Goal: Check status

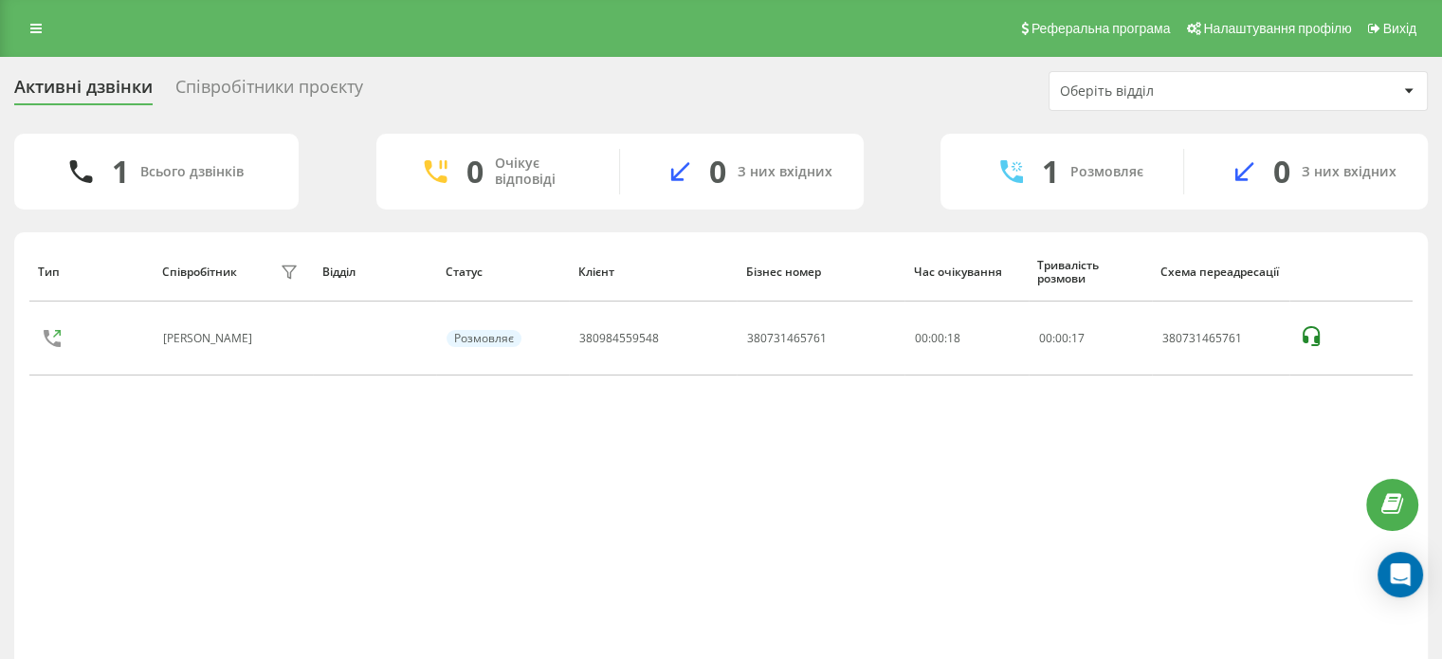
click at [0, 0] on icon at bounding box center [0, 0] width 0 height 0
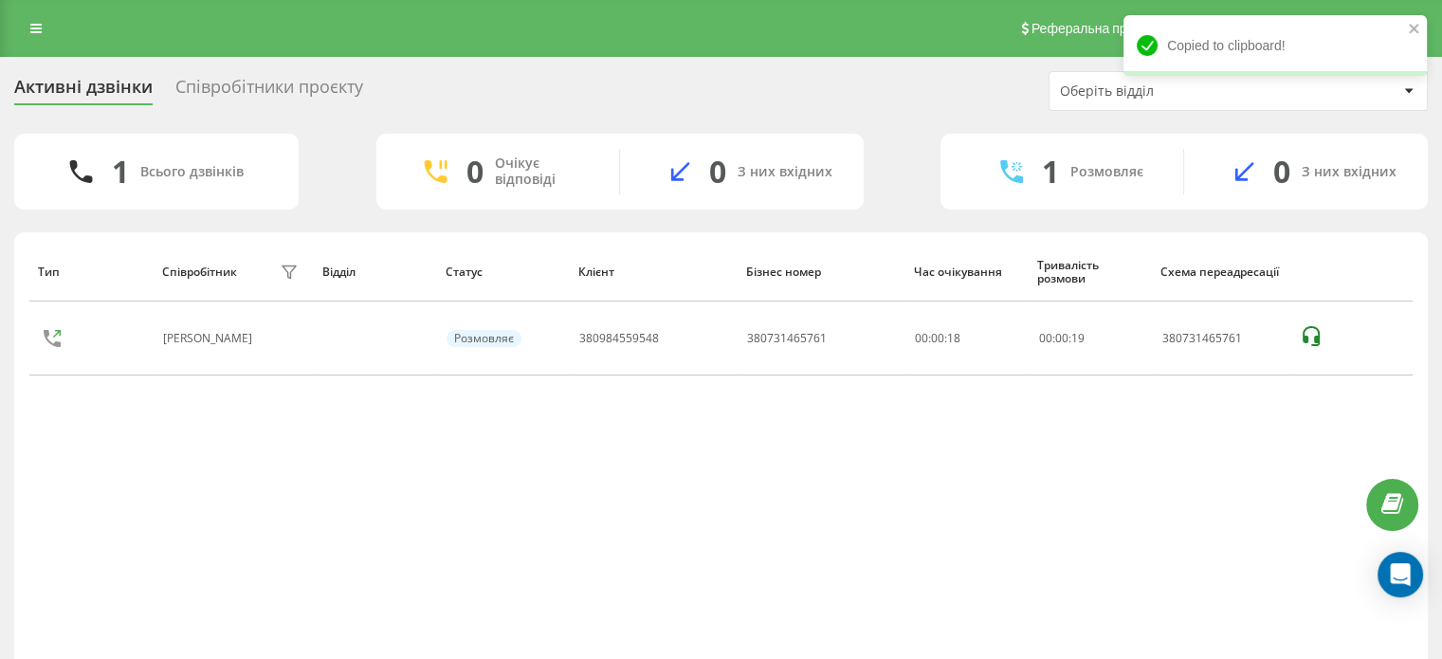
click at [770, 461] on div "Тип Співробітник фільтру Відділ Статус Клієнт Бізнес номер Час очікування Трива…" at bounding box center [721, 456] width 1384 height 429
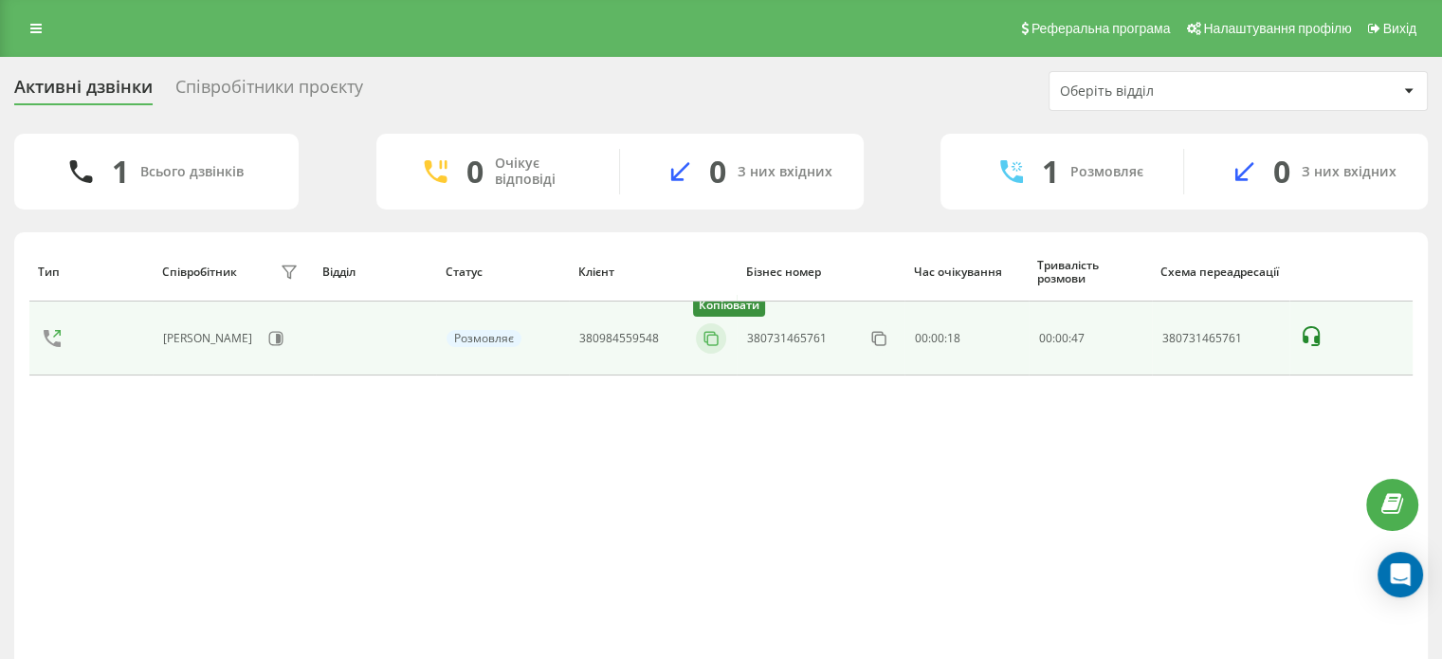
click at [717, 335] on rect at bounding box center [712, 340] width 10 height 10
click at [717, 342] on icon at bounding box center [713, 338] width 19 height 19
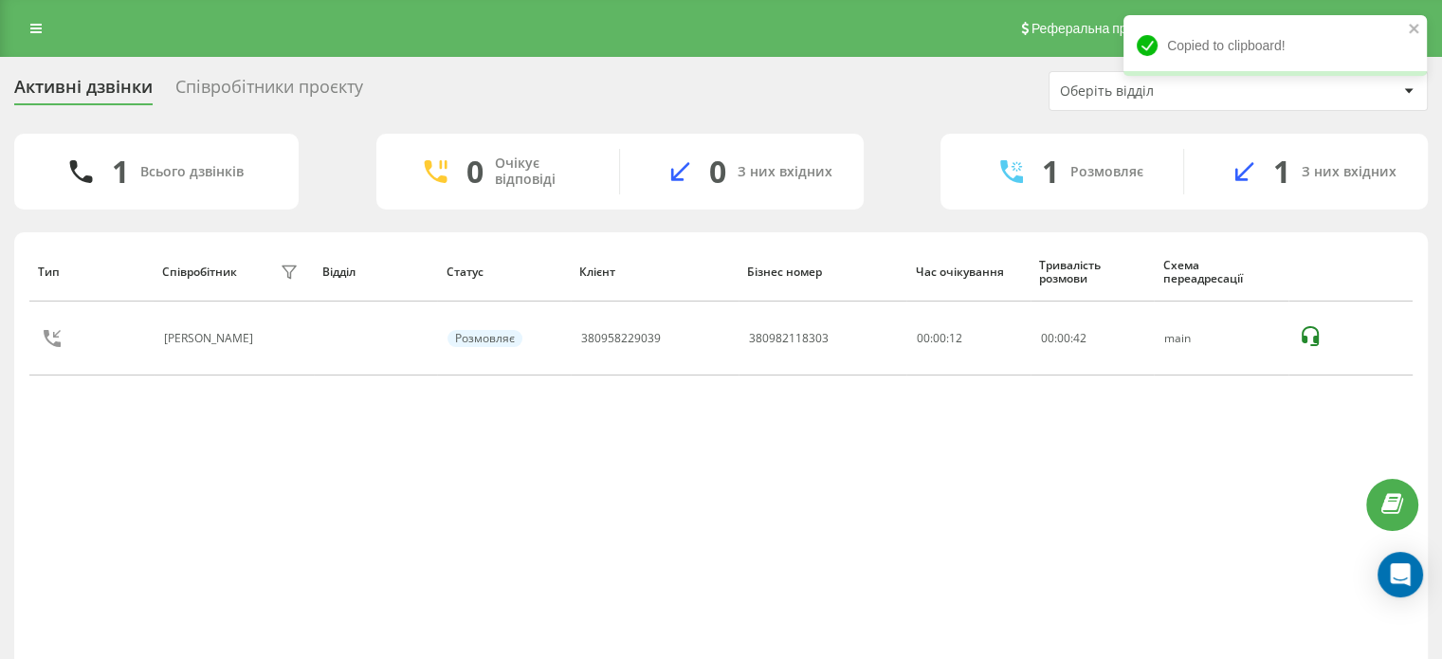
click at [1006, 432] on div "Тип Співробітник фільтру Відділ Статус Клієнт Бізнес номер Час очікування Трива…" at bounding box center [721, 456] width 1384 height 429
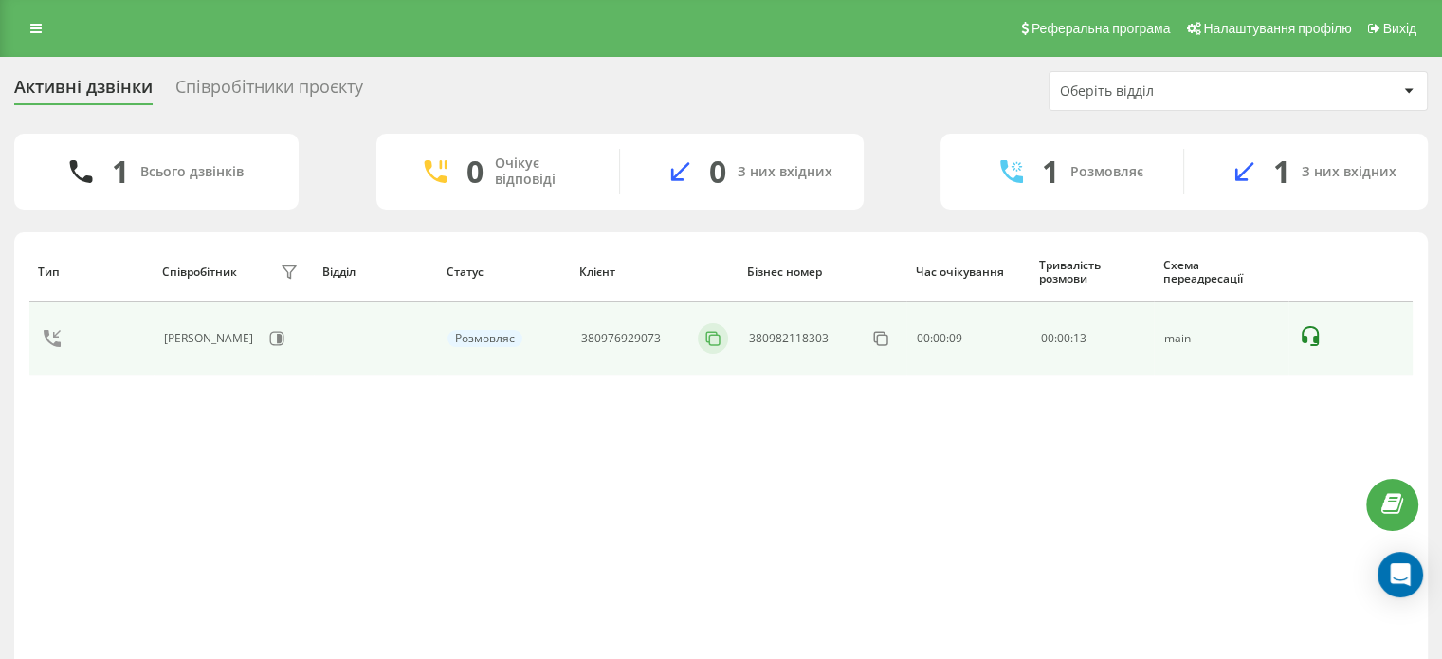
click at [713, 339] on icon at bounding box center [713, 338] width 19 height 19
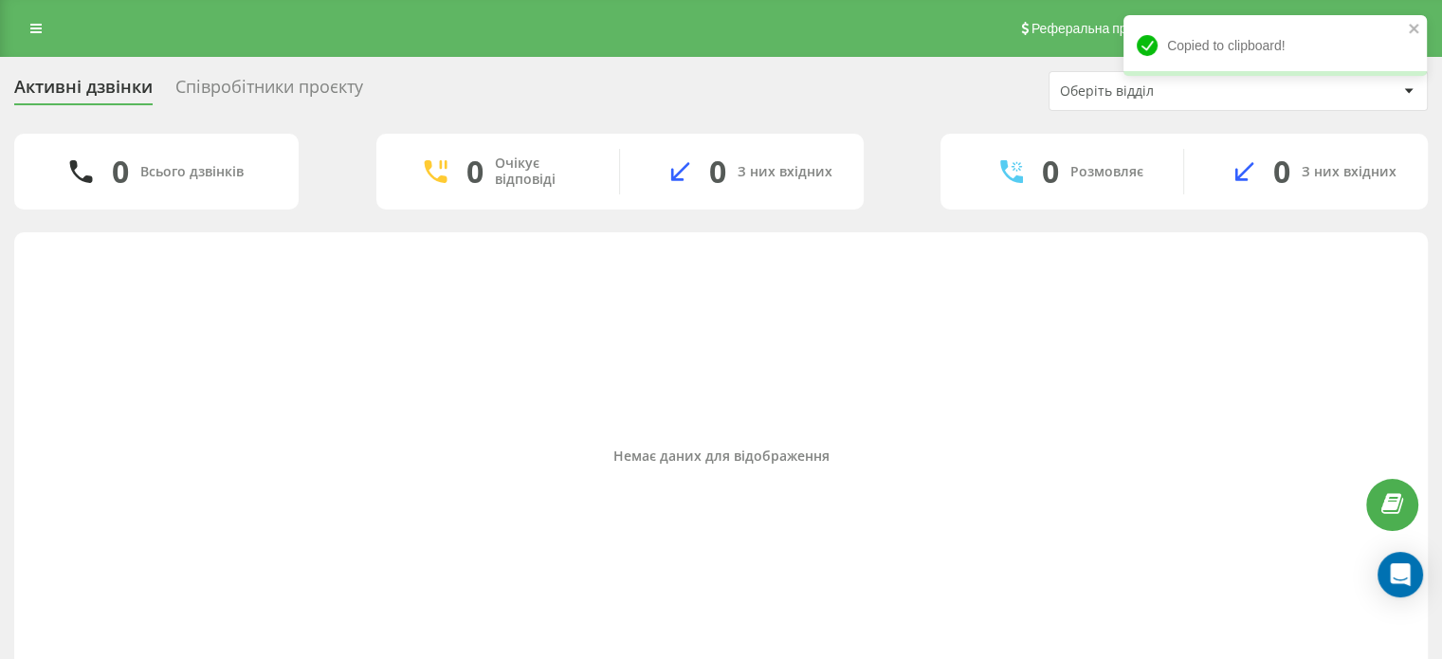
click at [941, 511] on div "Немає даних для відображення" at bounding box center [721, 456] width 1384 height 429
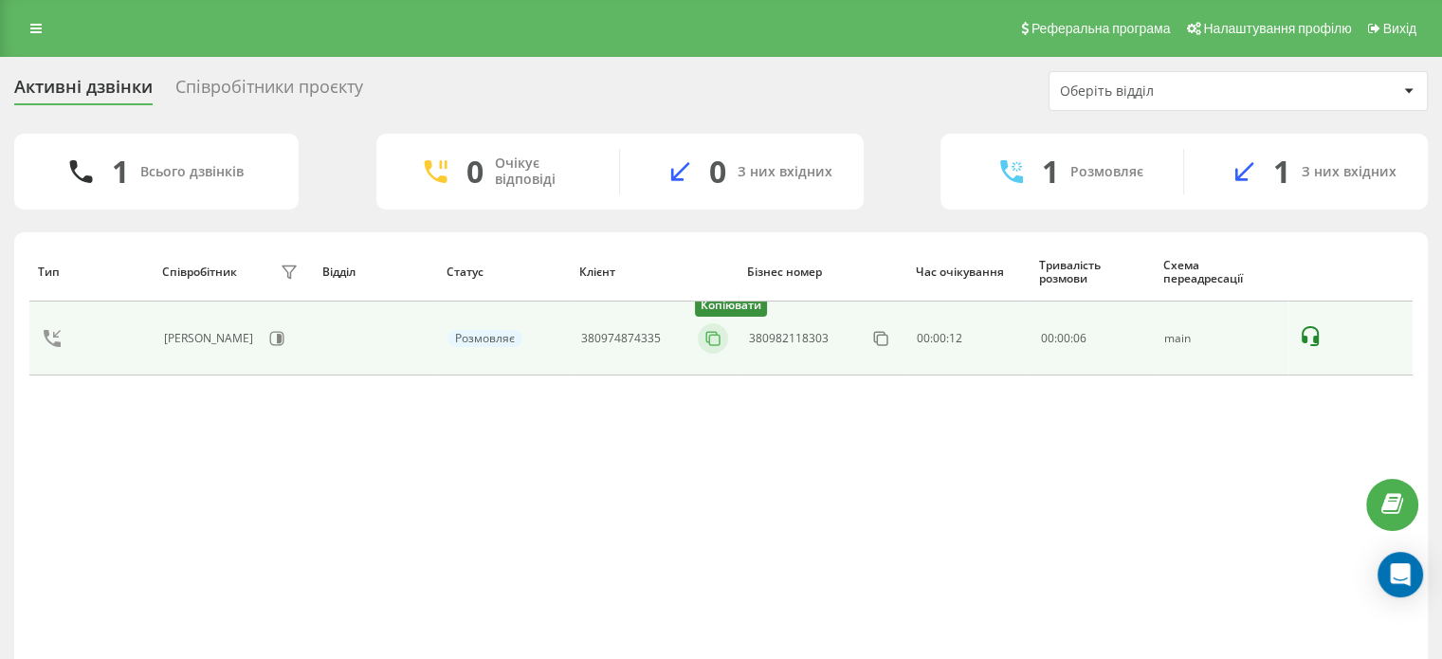
click at [707, 332] on icon at bounding box center [713, 338] width 19 height 19
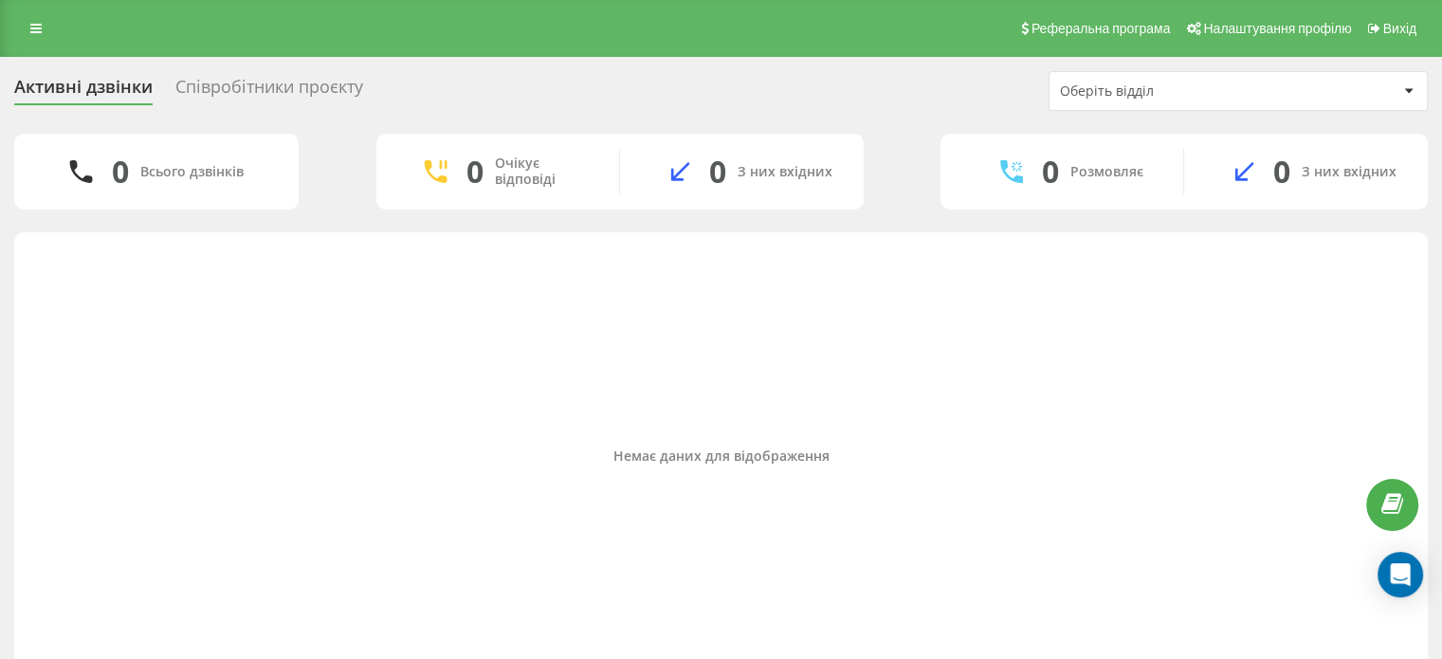
click at [1226, 375] on div "Немає даних для відображення" at bounding box center [721, 456] width 1384 height 429
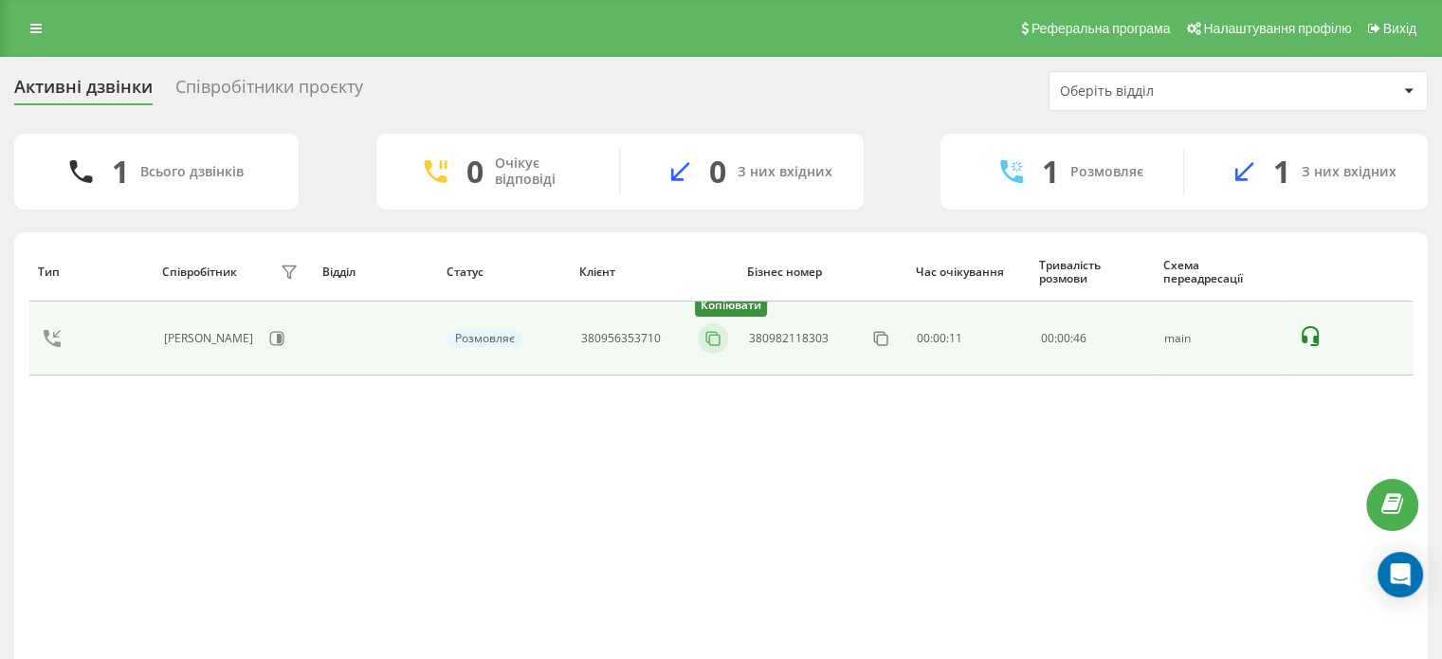
click at [717, 346] on icon at bounding box center [713, 338] width 19 height 19
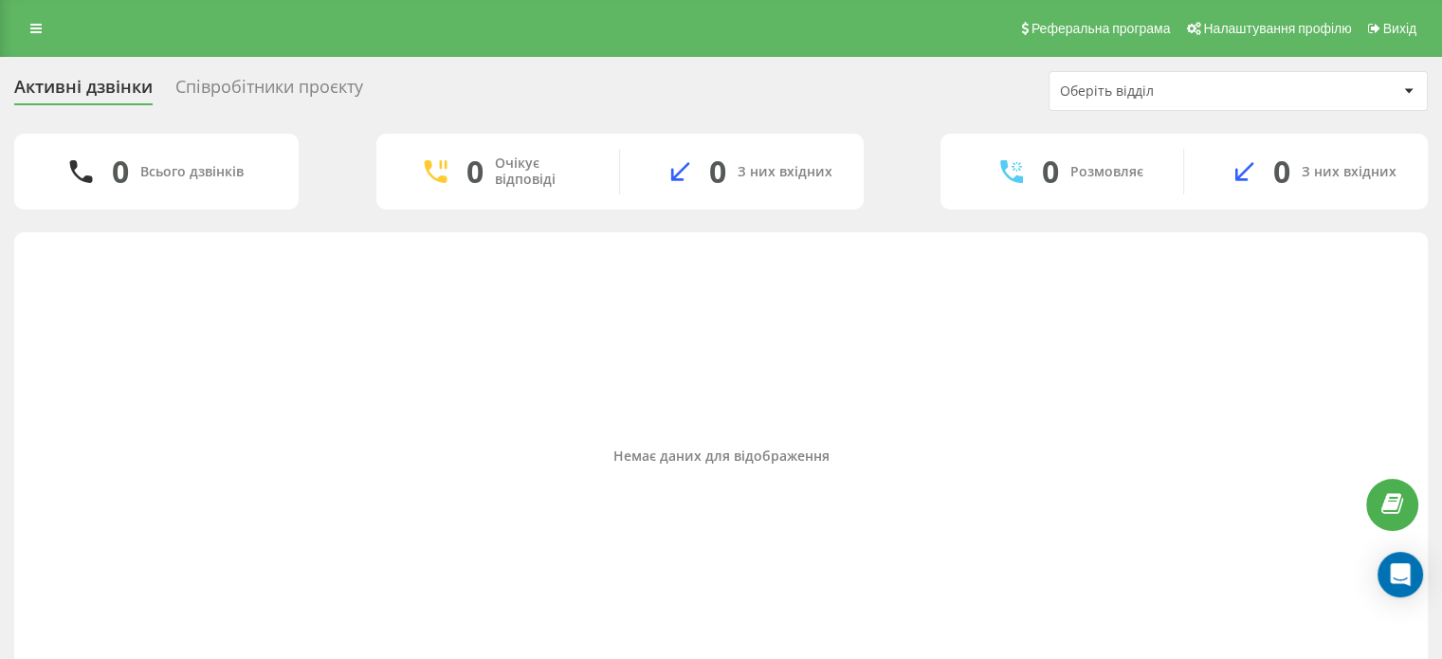
click at [999, 337] on div "Немає даних для відображення" at bounding box center [721, 456] width 1384 height 429
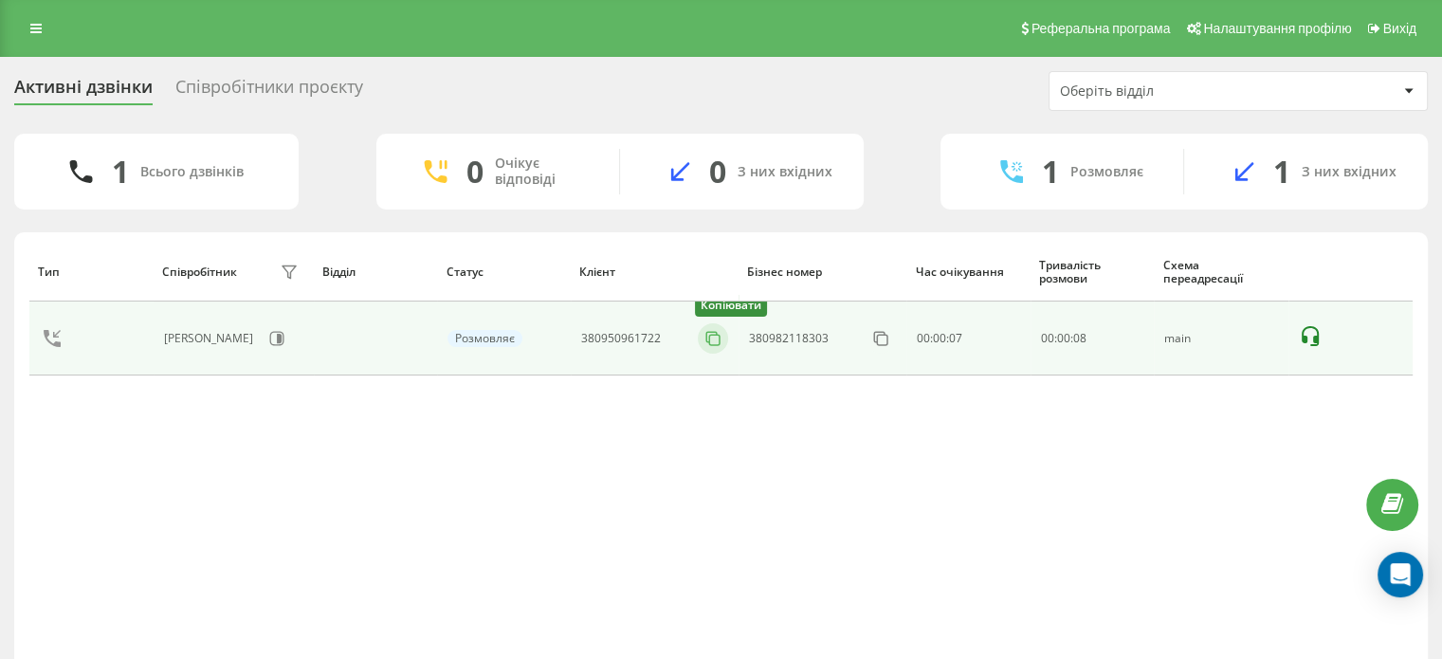
click at [707, 340] on icon at bounding box center [711, 337] width 10 height 10
